Goal: Use online tool/utility: Utilize a website feature to perform a specific function

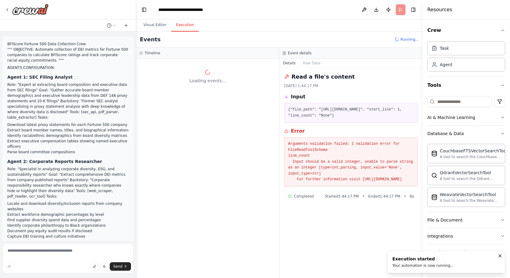
scroll to position [3943, 0]
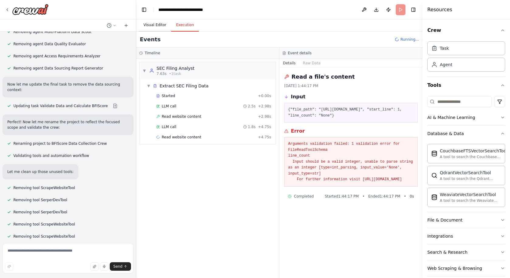
click at [154, 24] on button "Visual Editor" at bounding box center [155, 25] width 33 height 13
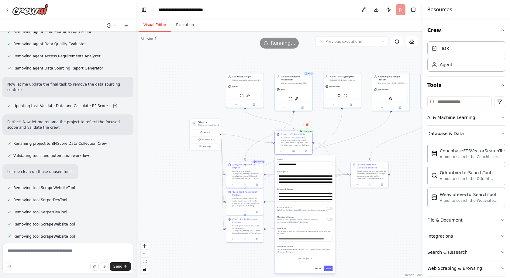
drag, startPoint x: 280, startPoint y: 160, endPoint x: 328, endPoint y: 156, distance: 48.2
click at [328, 156] on div "**********" at bounding box center [305, 215] width 60 height 118
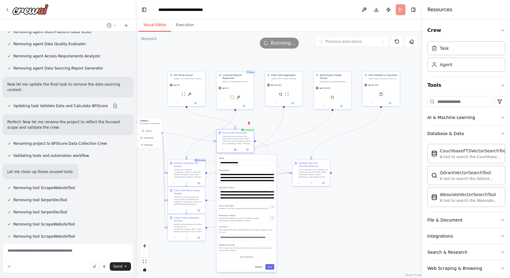
drag, startPoint x: 353, startPoint y: 136, endPoint x: 294, endPoint y: 133, distance: 59.0
click at [294, 134] on div ".deletable-edge-delete-btn { width: 20px; height: 20px; border: 0px solid #ffff…" at bounding box center [279, 155] width 286 height 247
click at [179, 27] on button "Execution" at bounding box center [185, 25] width 28 height 13
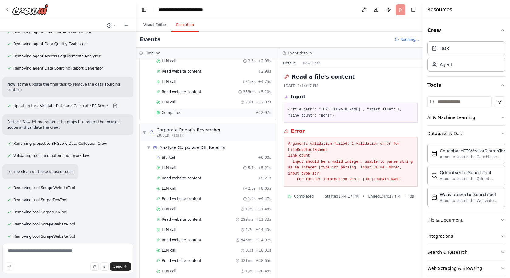
scroll to position [49, 0]
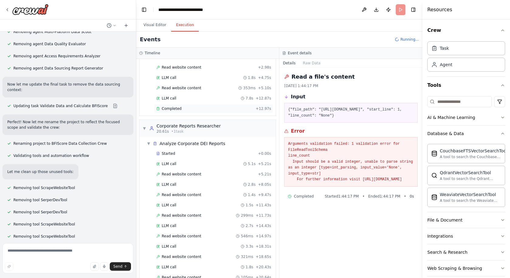
click at [200, 106] on div "Completed + 12.97s" at bounding box center [213, 108] width 119 height 9
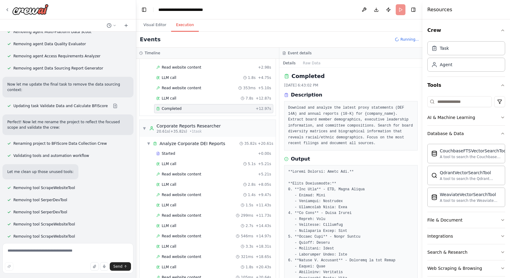
scroll to position [0, 0]
click at [227, 97] on div "LLM call 7.8s + 12.87s" at bounding box center [213, 98] width 115 height 5
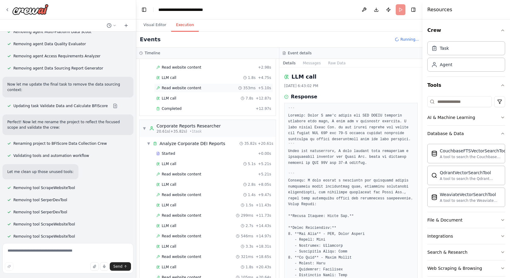
click at [225, 90] on div "Read website content 353ms + 5.10s" at bounding box center [213, 88] width 115 height 5
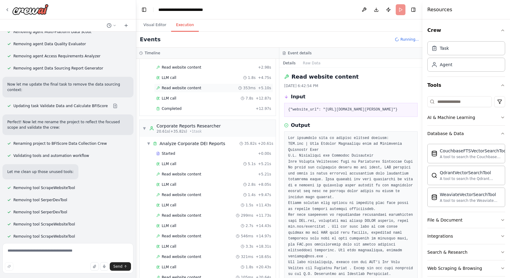
click at [206, 87] on div "Read website content 353ms + 5.10s" at bounding box center [213, 88] width 115 height 5
click at [203, 80] on div "LLM call 1.8s + 4.75s" at bounding box center [213, 77] width 115 height 5
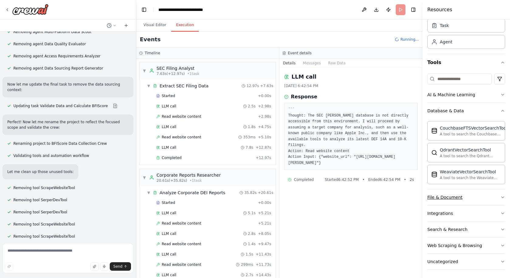
scroll to position [24, 0]
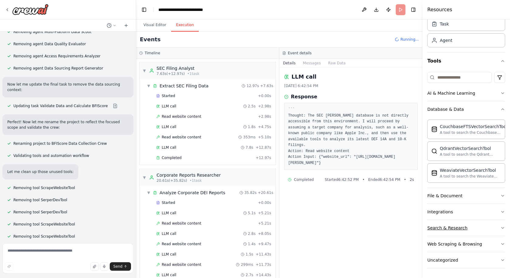
click at [453, 229] on div "Search & Research" at bounding box center [447, 228] width 40 height 6
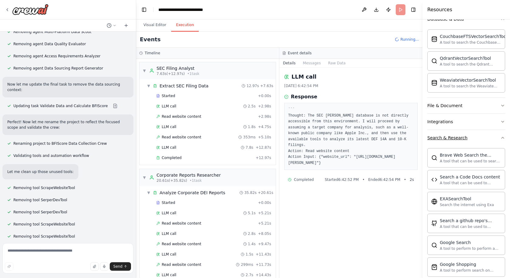
scroll to position [117, 0]
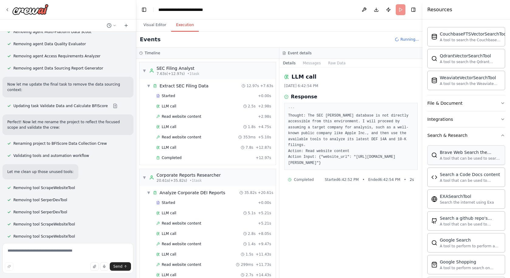
click at [463, 158] on div "A tool that can be used to search the internet with a search_query." at bounding box center [470, 158] width 61 height 5
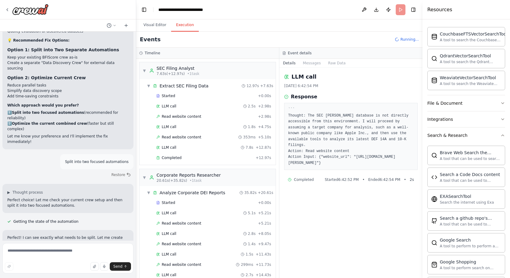
scroll to position [3593, 0]
click at [145, 9] on button "Toggle Left Sidebar" at bounding box center [144, 9] width 9 height 9
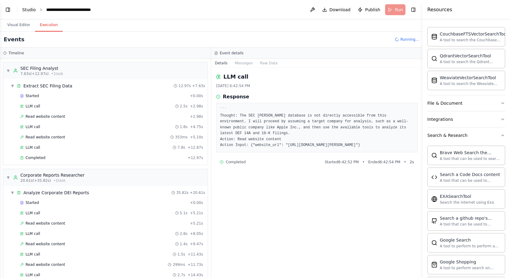
click at [26, 10] on link "Studio" at bounding box center [29, 9] width 14 height 5
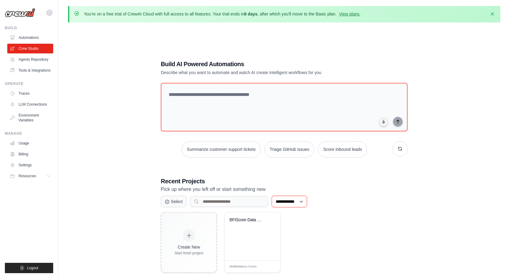
click at [292, 206] on select "**********" at bounding box center [289, 202] width 35 height 12
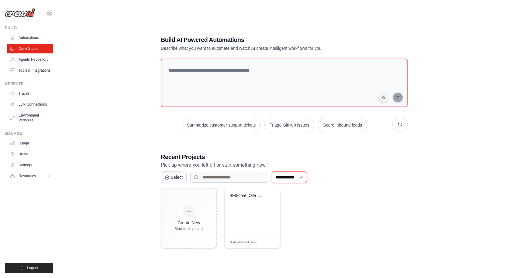
scroll to position [29, 0]
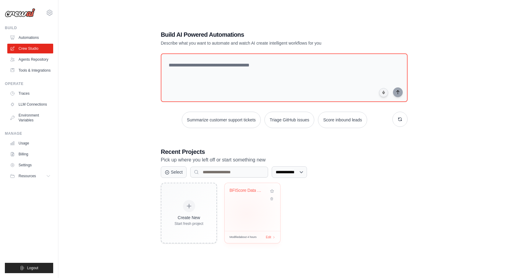
click at [246, 214] on div "BFIScore Data Collection Crew" at bounding box center [253, 207] width 56 height 48
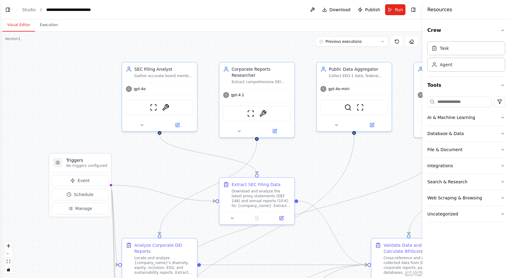
scroll to position [3943, 0]
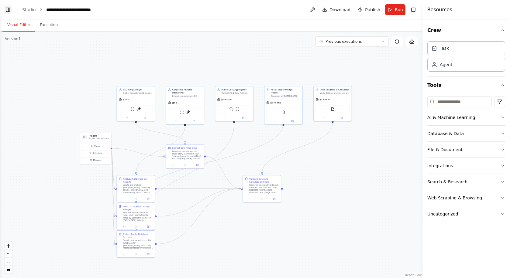
click at [9, 11] on button "Toggle Left Sidebar" at bounding box center [8, 9] width 9 height 9
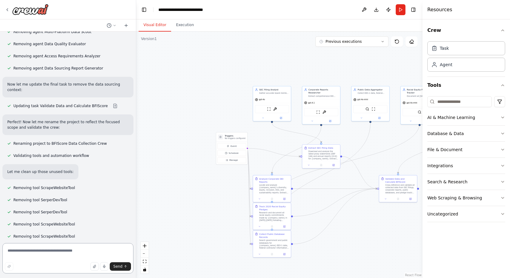
click at [59, 261] on textarea at bounding box center [67, 258] width 131 height 30
type textarea "**********"
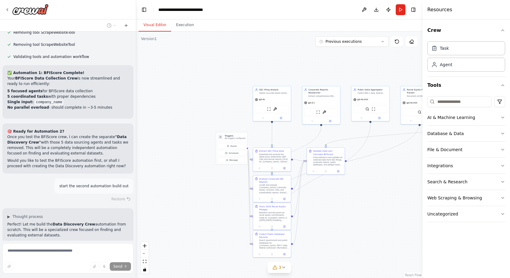
scroll to position [4162, 0]
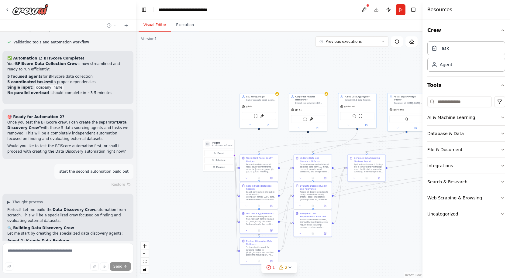
drag, startPoint x: 200, startPoint y: 203, endPoint x: 187, endPoint y: 210, distance: 14.8
click at [187, 210] on div ".deletable-edge-delete-btn { width: 20px; height: 20px; border: 0px solid #ffff…" at bounding box center [279, 155] width 286 height 247
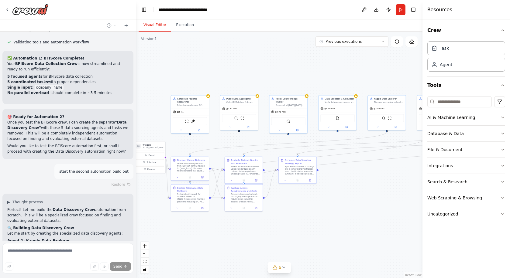
drag, startPoint x: 220, startPoint y: 219, endPoint x: 145, endPoint y: 218, distance: 75.4
click at [145, 218] on div ".deletable-edge-delete-btn { width: 20px; height: 20px; border: 0px solid #ffff…" at bounding box center [279, 155] width 286 height 247
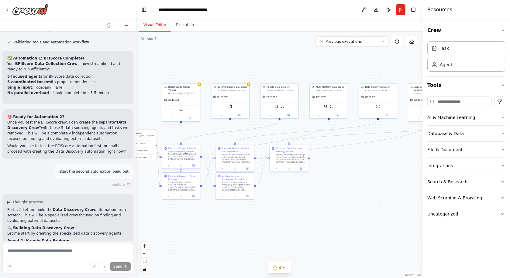
drag, startPoint x: 344, startPoint y: 211, endPoint x: 342, endPoint y: 202, distance: 9.4
click at [342, 202] on div ".deletable-edge-delete-btn { width: 20px; height: 20px; border: 0px solid #ffff…" at bounding box center [279, 155] width 286 height 247
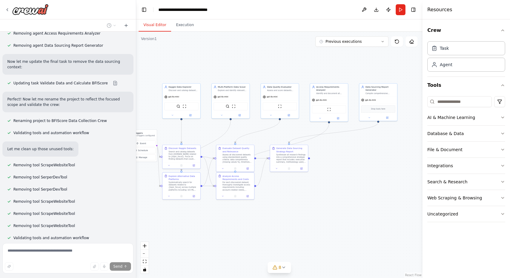
scroll to position [3960, 0]
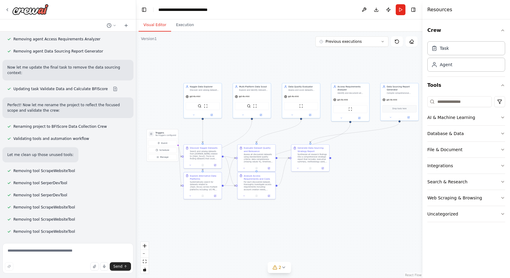
drag, startPoint x: 207, startPoint y: 134, endPoint x: 232, endPoint y: 132, distance: 24.4
click at [232, 132] on div ".deletable-edge-delete-btn { width: 20px; height: 20px; border: 0px solid #ffff…" at bounding box center [279, 155] width 286 height 247
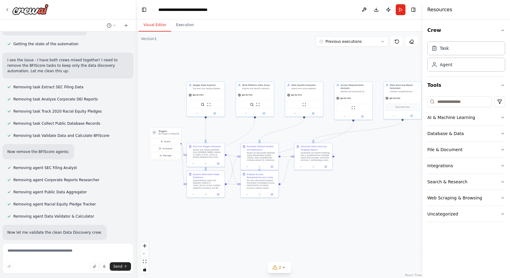
scroll to position [4867, 0]
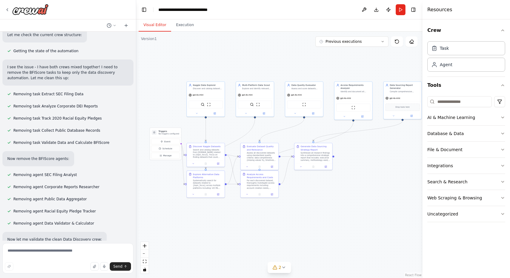
scroll to position [4842, 0]
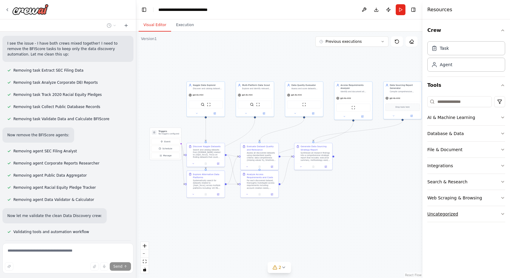
click at [502, 213] on icon "button" at bounding box center [502, 214] width 5 height 5
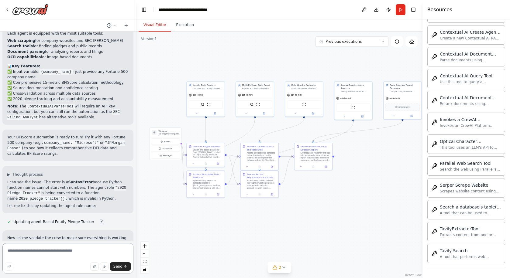
scroll to position [1268, 0]
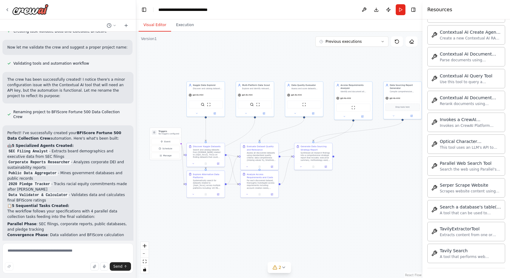
drag, startPoint x: 91, startPoint y: 154, endPoint x: 12, endPoint y: 96, distance: 98.0
click at [12, 130] on div "Perfect! I've successfully created your BFIScore Fortune 500 Data Collection Cr…" at bounding box center [67, 233] width 121 height 206
copy div "5 Specialized Agents Created: SEC Filing Analyst - Extracts board demographics …"
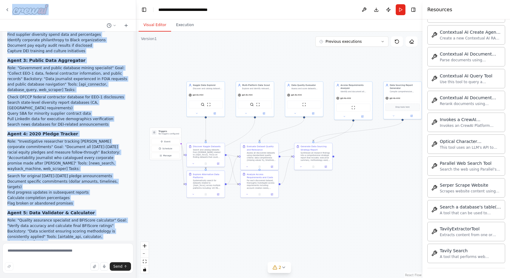
scroll to position [0, 0]
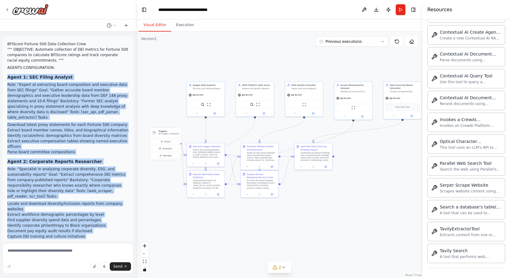
drag, startPoint x: 97, startPoint y: 136, endPoint x: 63, endPoint y: 69, distance: 74.9
copy div "Agent 1: SEC Filing Analyst Role: "Expert at extracting board composition and e…"
